Goal: Information Seeking & Learning: Understand process/instructions

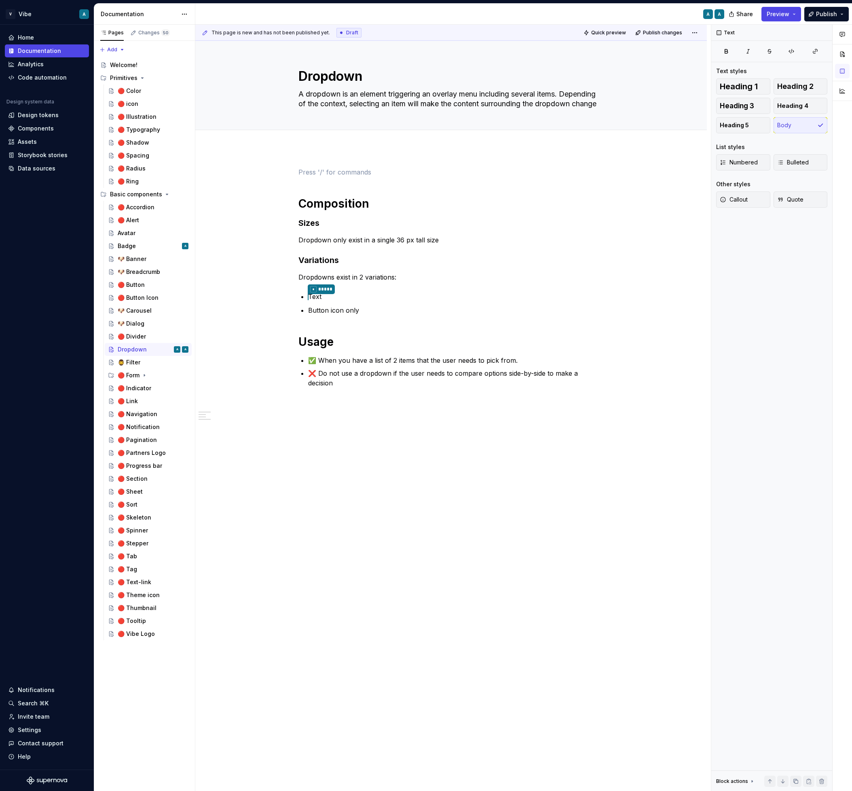
type textarea "*"
click at [327, 321] on div "Composition Sizes Dropdown only exist in a single 36 px tall size Variations Dr…" at bounding box center [451, 287] width 306 height 240
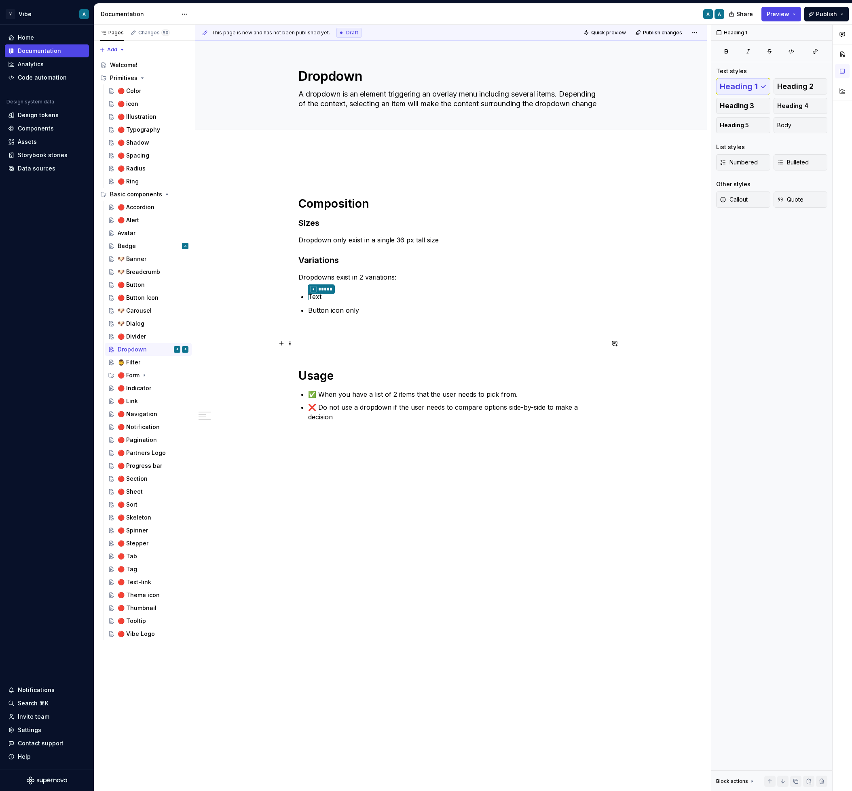
click at [325, 339] on p at bounding box center [451, 344] width 306 height 10
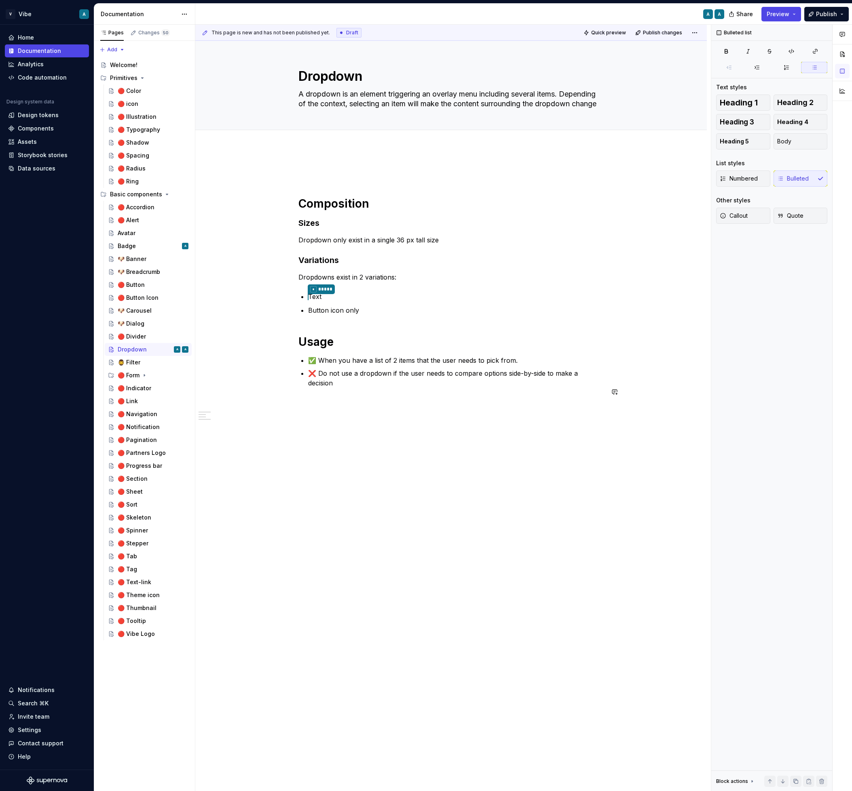
click at [344, 413] on div "Composition Sizes Dropdown only exist in a single 36 px tall size Variations Dr…" at bounding box center [450, 401] width 511 height 506
click at [320, 412] on p "Interaction" at bounding box center [451, 417] width 306 height 10
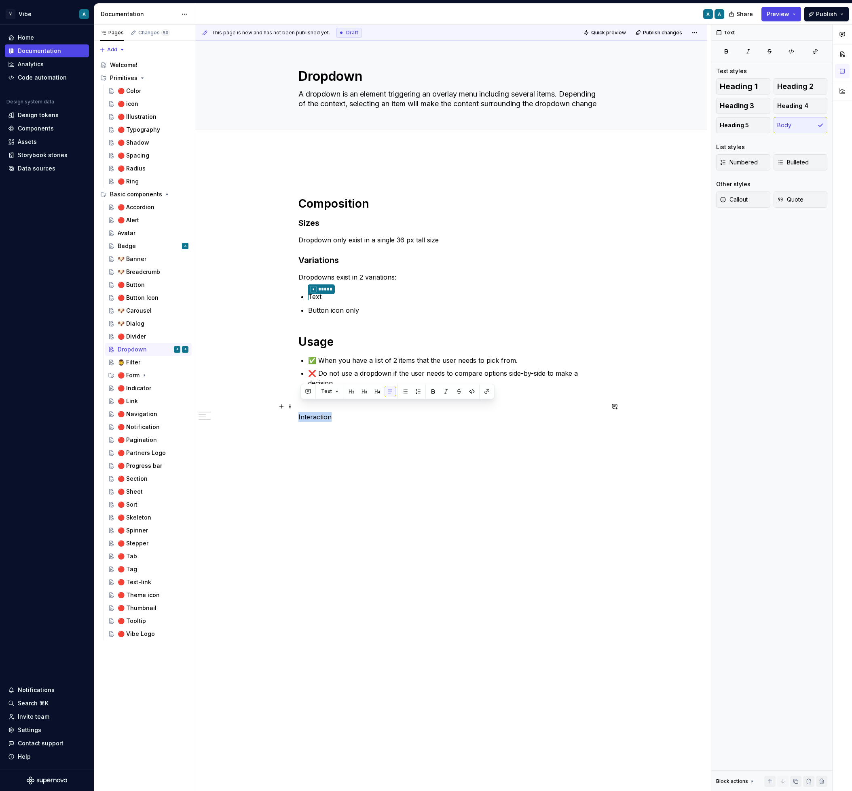
click at [320, 412] on p "Interaction" at bounding box center [451, 417] width 306 height 10
click at [322, 339] on h1 "Usage" at bounding box center [451, 342] width 306 height 15
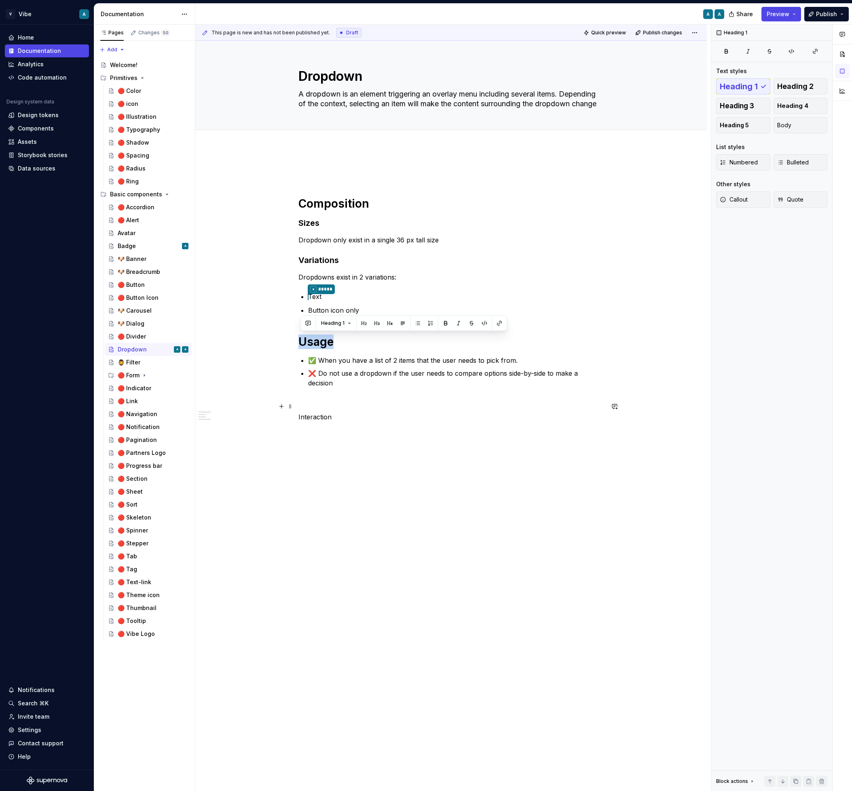
click at [314, 412] on p "Interaction" at bounding box center [451, 417] width 306 height 10
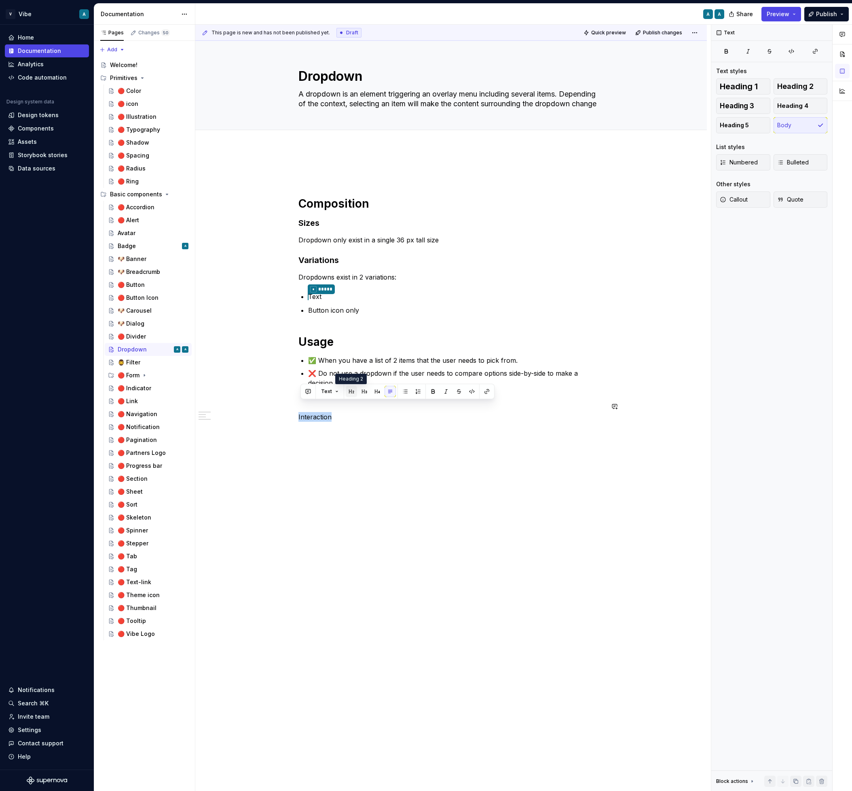
click at [351, 391] on button "button" at bounding box center [351, 391] width 11 height 11
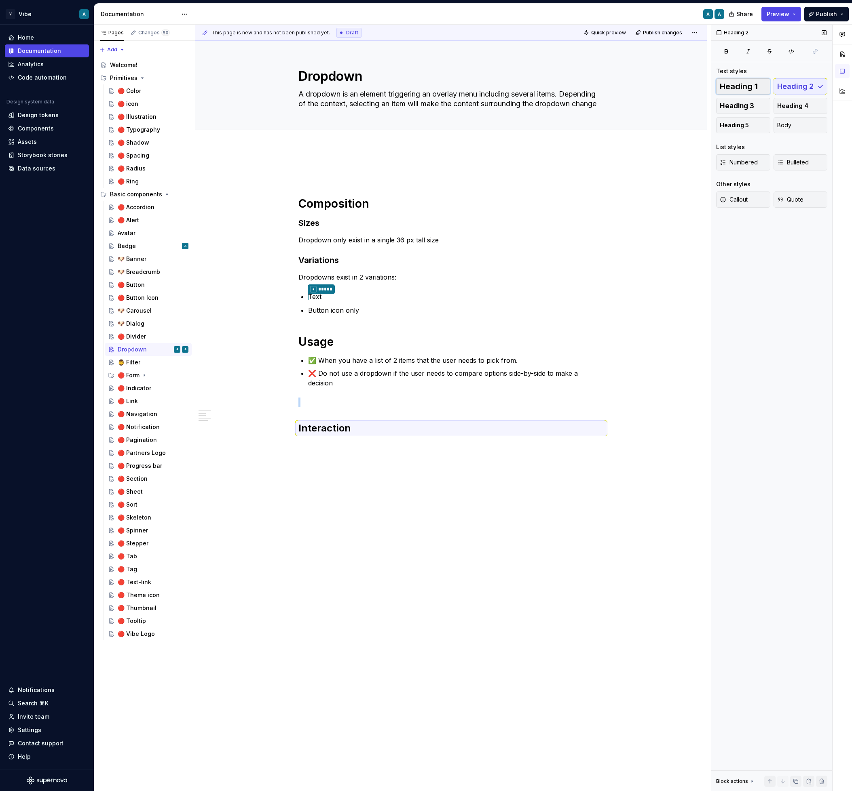
click at [739, 90] on span "Heading 1" at bounding box center [738, 86] width 38 height 8
click at [360, 427] on h1 "Interaction" at bounding box center [451, 434] width 306 height 15
click at [325, 447] on div "This page is new and has not been published yet. Draft Quick preview Publish ch…" at bounding box center [452, 408] width 515 height 767
click at [372, 432] on div "Composition Sizes Dropdown only exist in a single 36 px tall size Variations Dr…" at bounding box center [451, 309] width 306 height 284
click at [319, 433] on div "Composition Sizes Dropdown only exist in a single 36 px tall size Variations Dr…" at bounding box center [451, 312] width 306 height 290
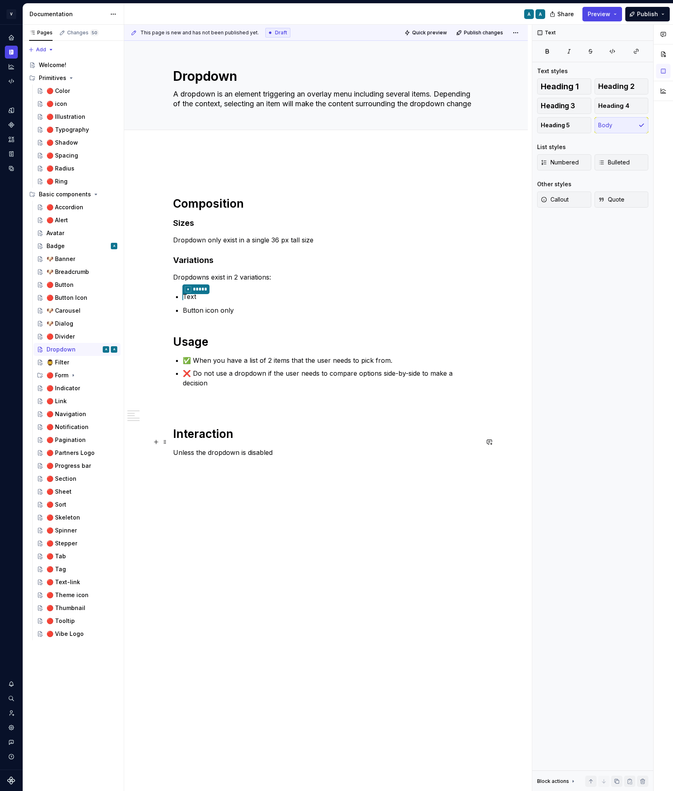
click at [290, 448] on p "Unless the dropdown is disabled" at bounding box center [326, 453] width 306 height 10
click at [174, 443] on div "Composition Sizes Dropdown only exist in a single 36 px tall size Variations Dr…" at bounding box center [325, 426] width 403 height 557
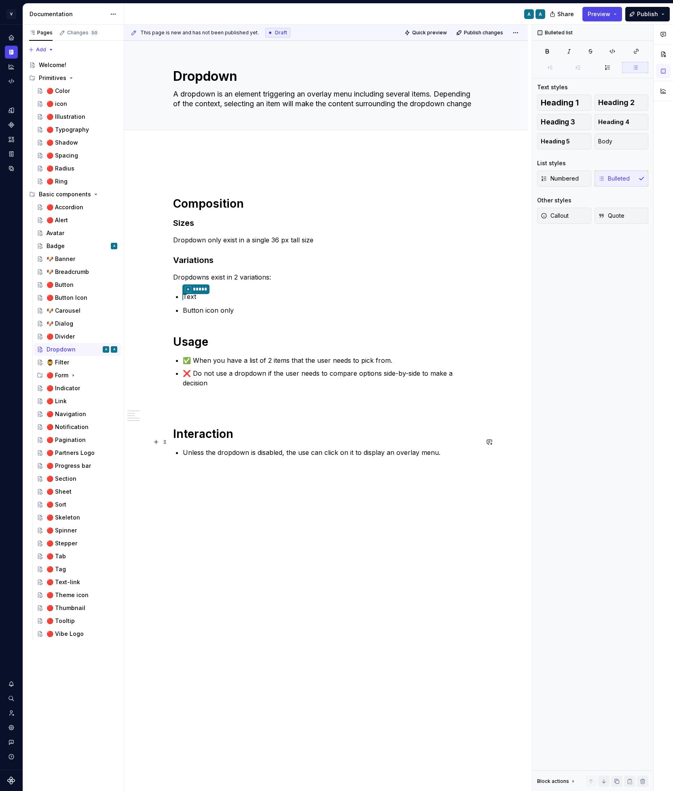
click at [446, 448] on p "Unless the dropdown is disabled, the use can click on it to display an overlay …" at bounding box center [331, 453] width 296 height 10
click at [341, 369] on p "❌ Do not use a dropdown if the user needs to compare options side-by-side to ma…" at bounding box center [331, 378] width 296 height 19
click at [277, 385] on div "Composition Sizes Dropdown only exist in a single 36 px tall size Variations Dr…" at bounding box center [326, 318] width 306 height 303
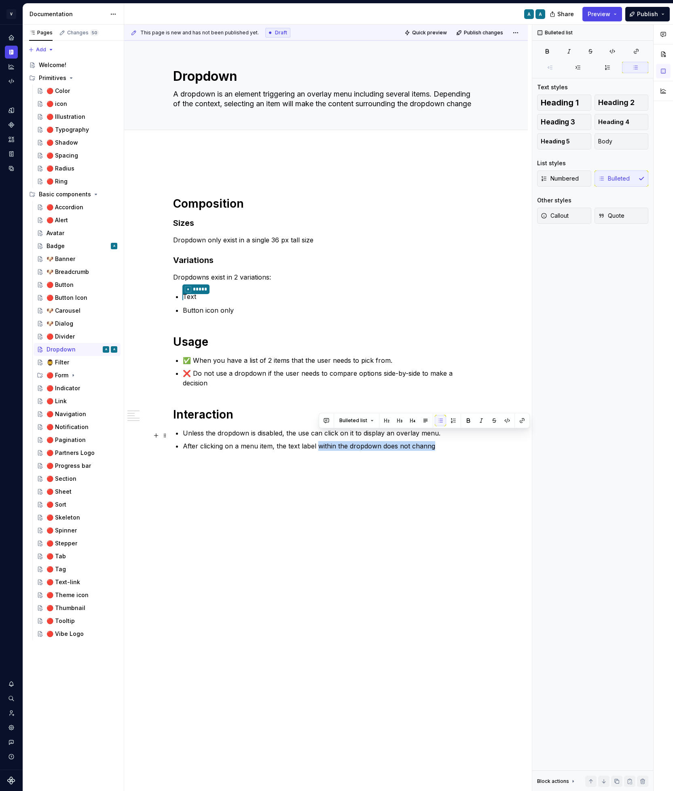
drag, startPoint x: 319, startPoint y: 435, endPoint x: 434, endPoint y: 433, distance: 114.8
click at [434, 441] on p "After clicking on a menu item, the text label within the dropdown does not chan…" at bounding box center [331, 446] width 296 height 10
click at [288, 441] on p "After clicking on a menu item, the text label is replaced by the select" at bounding box center [331, 446] width 296 height 10
click at [434, 441] on p "After clicking on a menu item, the dropdown text label is replaced by the select" at bounding box center [331, 446] width 296 height 10
click at [443, 470] on div "Composition Sizes Dropdown only exist in a single 36 px tall size Variations Dr…" at bounding box center [325, 423] width 403 height 550
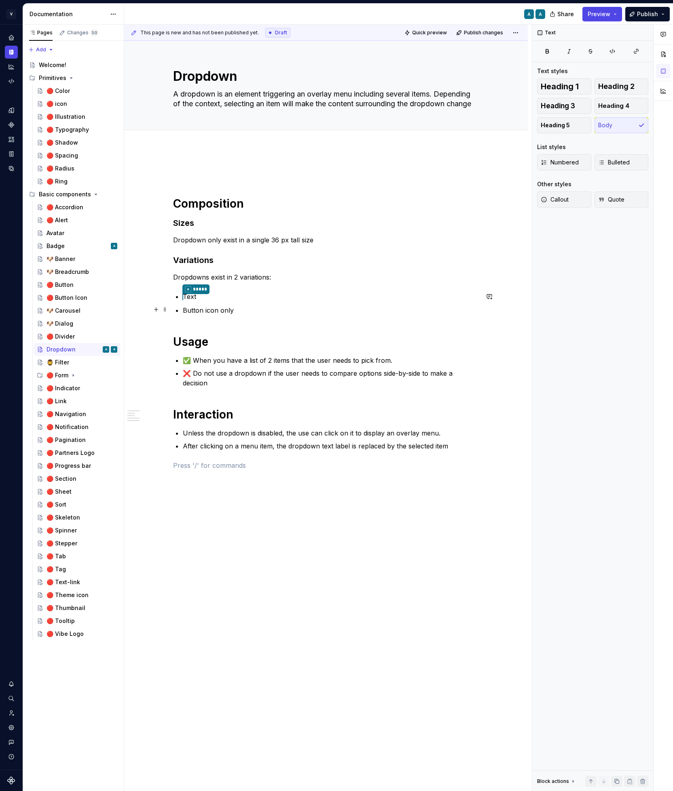
click at [230, 313] on p "Button icon only" at bounding box center [331, 311] width 296 height 10
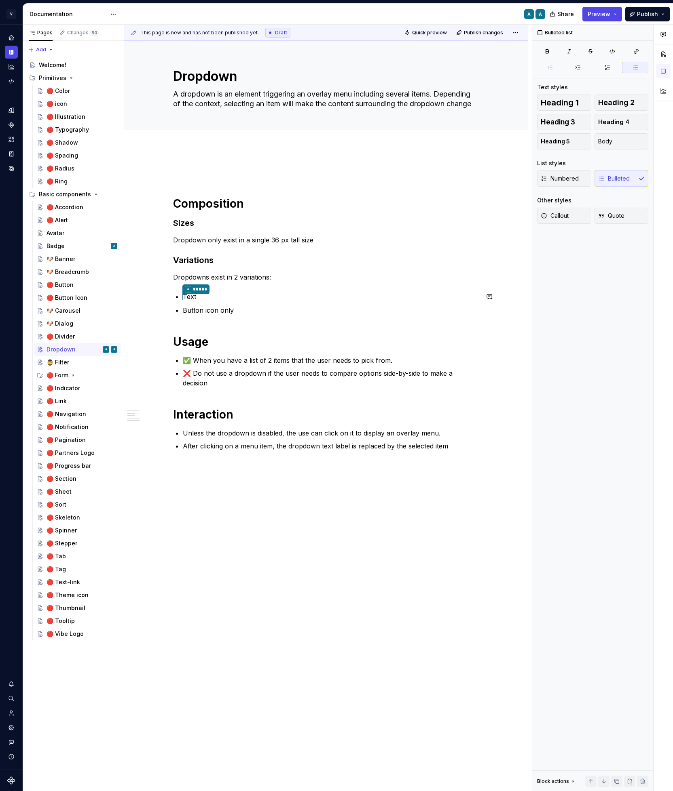
click at [208, 326] on div "Composition Sizes Dropdown only exist in a single 36 px tall size Variations Dr…" at bounding box center [326, 318] width 306 height 303
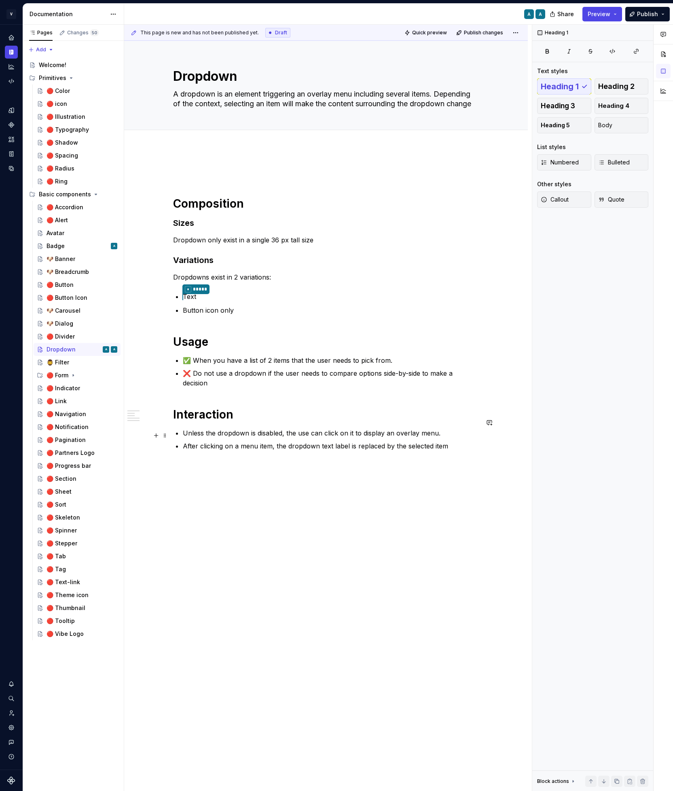
click at [235, 441] on p "After clicking on a menu item, the dropdown text label is replaced by the selec…" at bounding box center [331, 446] width 296 height 10
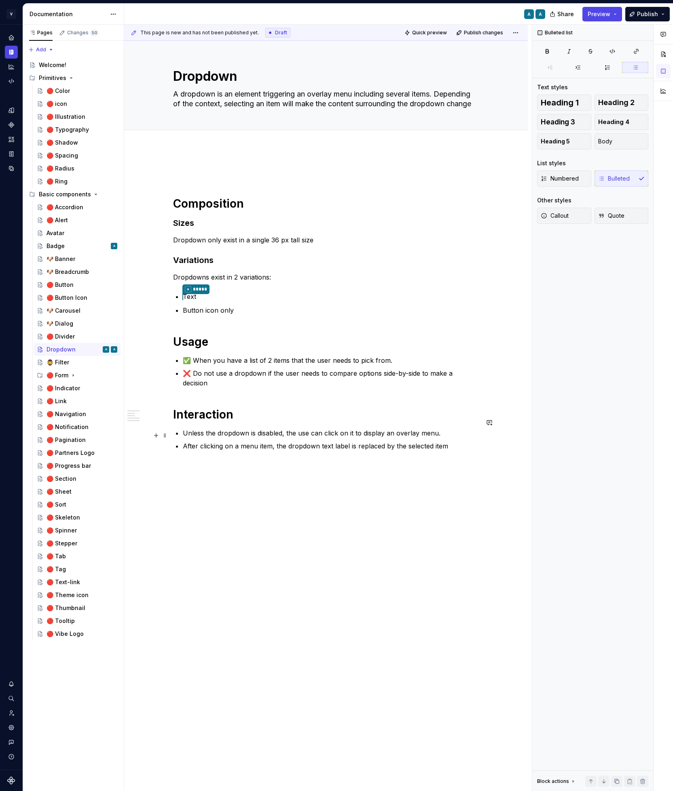
click at [235, 441] on p "After clicking on a menu item, the dropdown text label is replaced by the selec…" at bounding box center [331, 446] width 296 height 10
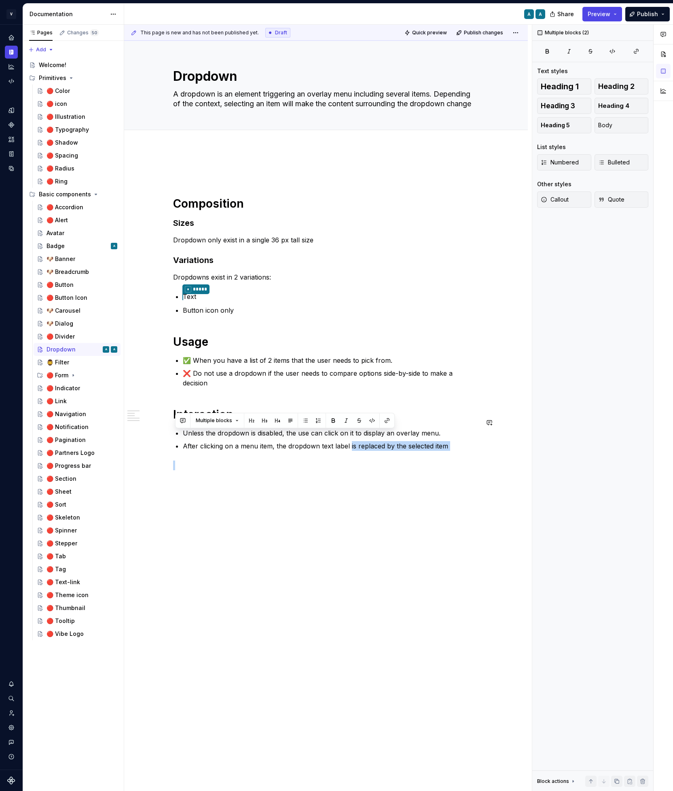
drag, startPoint x: 351, startPoint y: 437, endPoint x: 460, endPoint y: 448, distance: 109.6
click at [460, 448] on div "Composition Sizes Dropdown only exist in a single 36 px tall size Variations Dr…" at bounding box center [326, 318] width 306 height 303
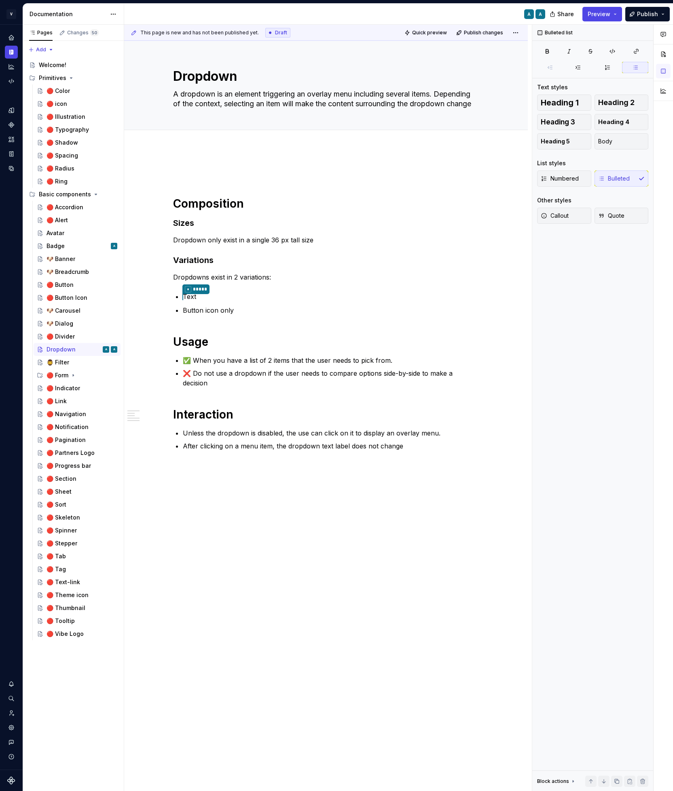
type textarea "*"
